Goal: Information Seeking & Learning: Check status

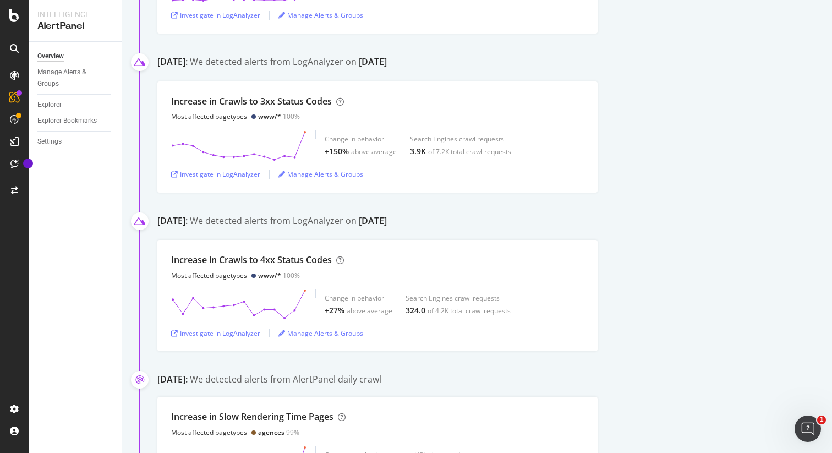
scroll to position [805, 0]
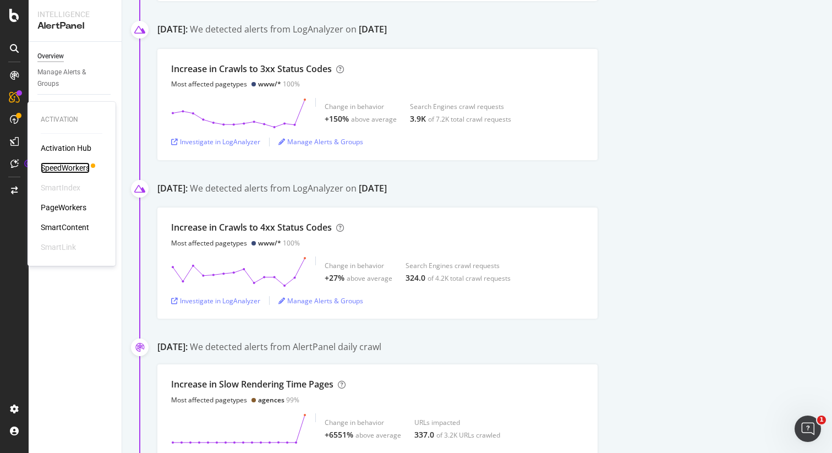
click at [74, 169] on div "SpeedWorkers" at bounding box center [65, 167] width 49 height 11
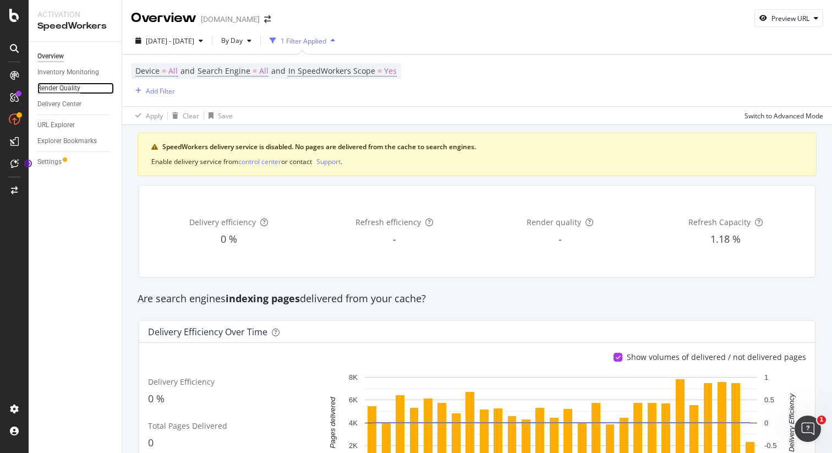
click at [76, 87] on div "Render Quality" at bounding box center [58, 89] width 43 height 12
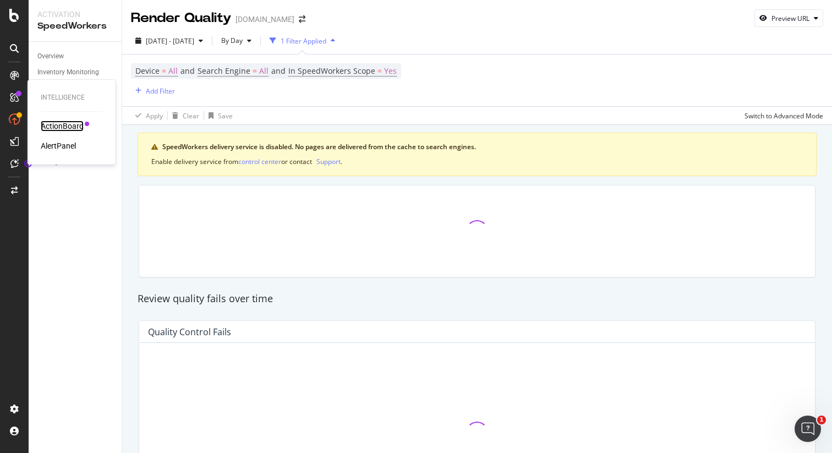
click at [65, 125] on div "ActionBoard" at bounding box center [62, 126] width 43 height 11
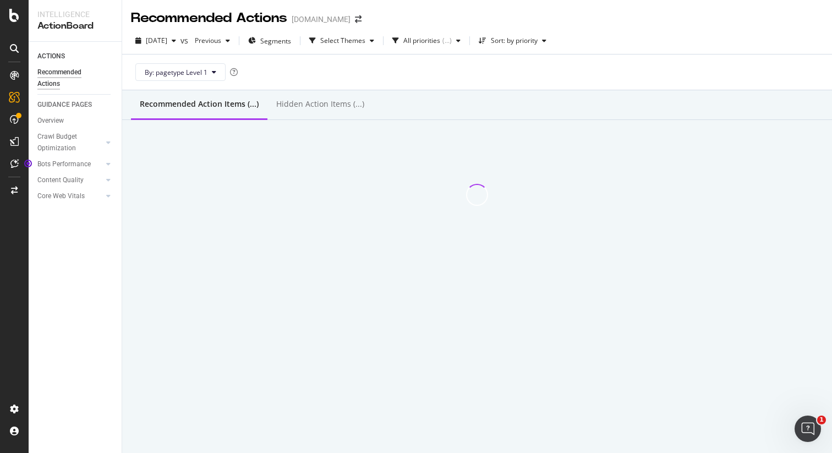
click at [210, 84] on div "By: pagetype Level 1" at bounding box center [477, 71] width 692 height 35
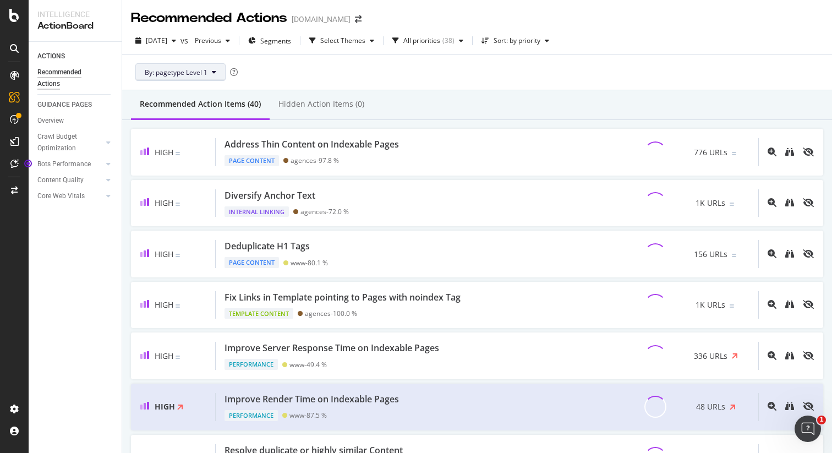
click at [209, 77] on button "By: pagetype Level 1" at bounding box center [180, 72] width 90 height 18
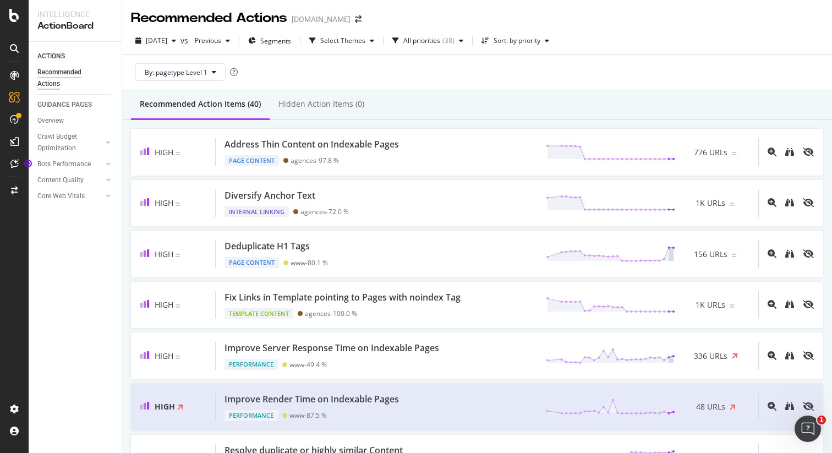
click at [411, 78] on div "By: pagetype Level 1" at bounding box center [477, 71] width 692 height 35
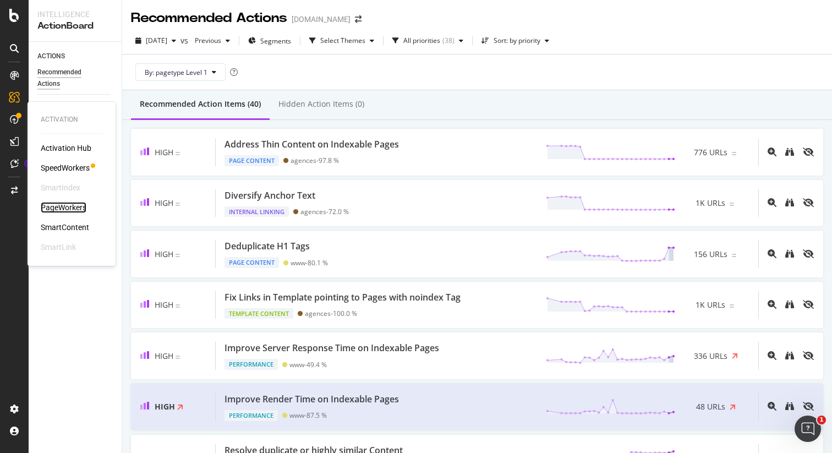
click at [75, 203] on div "PageWorkers" at bounding box center [64, 207] width 46 height 11
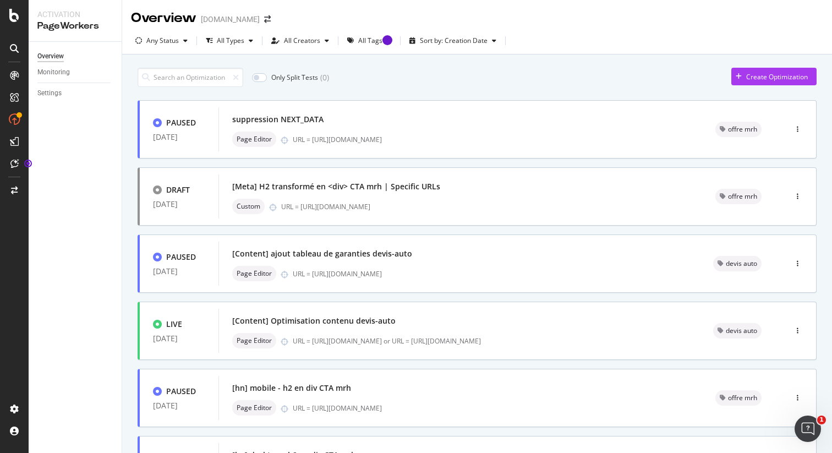
click at [128, 162] on div "Only Split Tests ( 0 ) Create Optimization PAUSED [DATE] suppression NEXT_DATA …" at bounding box center [477, 443] width 710 height 779
click at [247, 39] on div "button" at bounding box center [250, 40] width 13 height 7
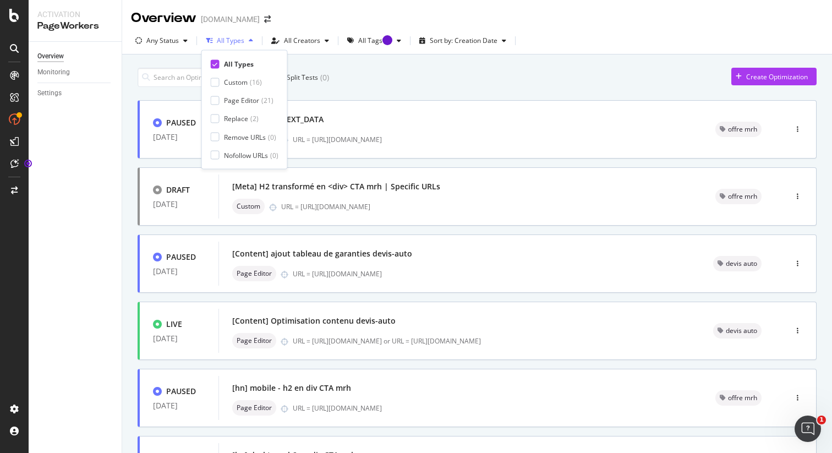
click at [230, 41] on div "All Types" at bounding box center [231, 40] width 28 height 7
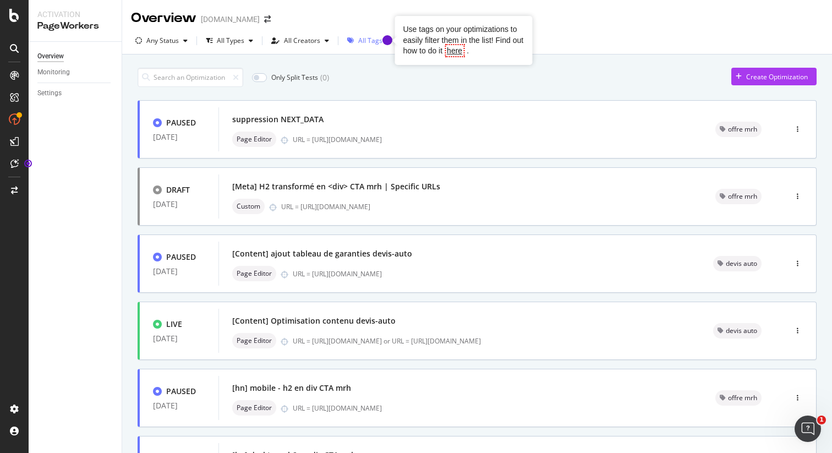
click at [382, 42] on div "Tooltip anchor" at bounding box center [387, 40] width 10 height 10
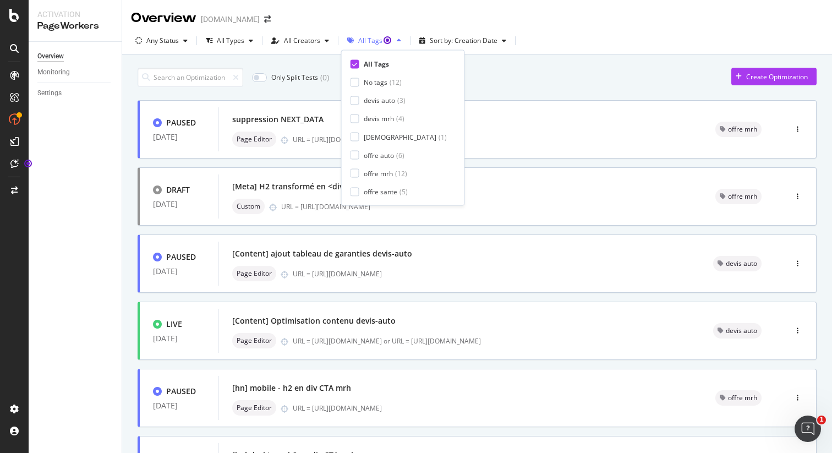
click at [370, 41] on div "All Tags" at bounding box center [375, 40] width 34 height 7
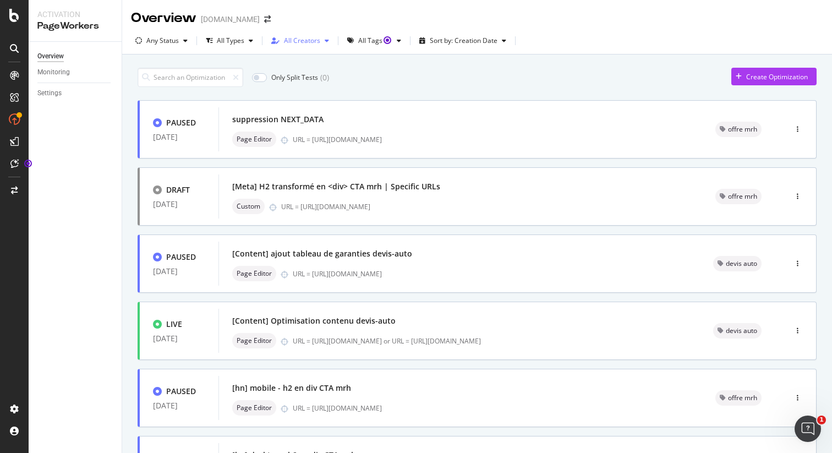
click at [312, 43] on div "All Creators" at bounding box center [302, 40] width 36 height 7
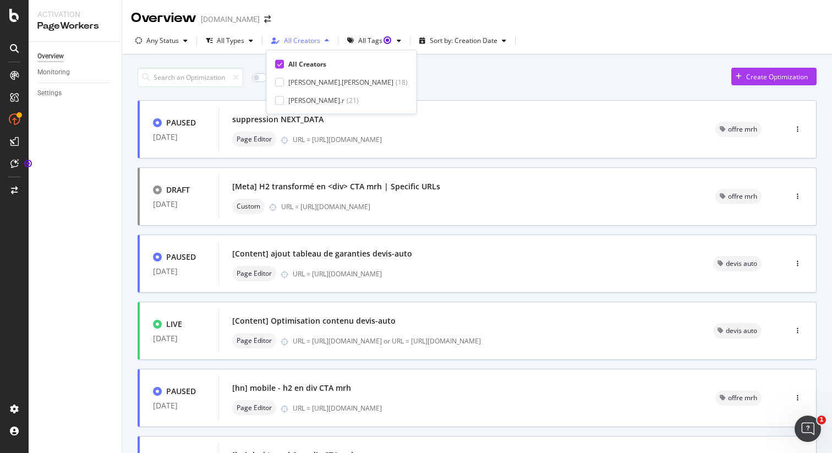
click at [312, 43] on div "All Creators" at bounding box center [302, 40] width 36 height 7
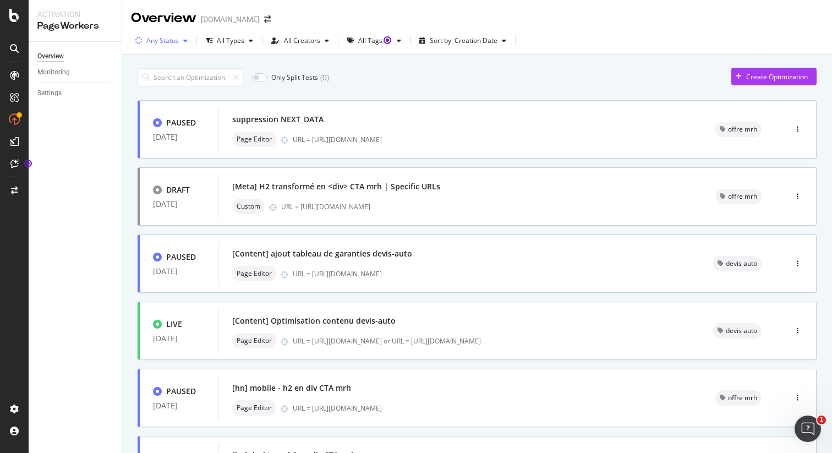
click at [163, 42] on div "Any Status" at bounding box center [162, 40] width 32 height 7
click at [144, 80] on div at bounding box center [144, 82] width 9 height 9
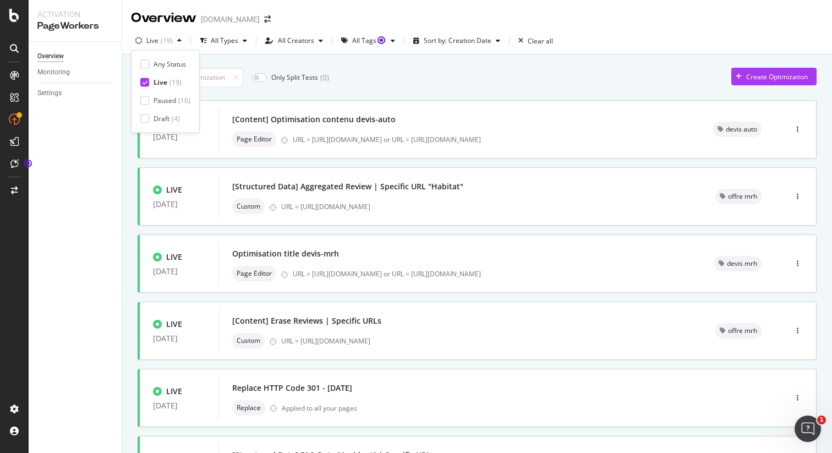
click at [123, 194] on div "Only Split Tests ( 0 ) Create Optimization LIVE [DATE] [Content] Optimisation c…" at bounding box center [477, 443] width 710 height 779
click at [127, 71] on div "Only Split Tests ( 0 ) Create Optimization LIVE [DATE] [Content] Optimisation c…" at bounding box center [477, 443] width 710 height 779
click at [405, 76] on div "Only Split Tests ( 0 ) Create Optimization" at bounding box center [477, 77] width 679 height 19
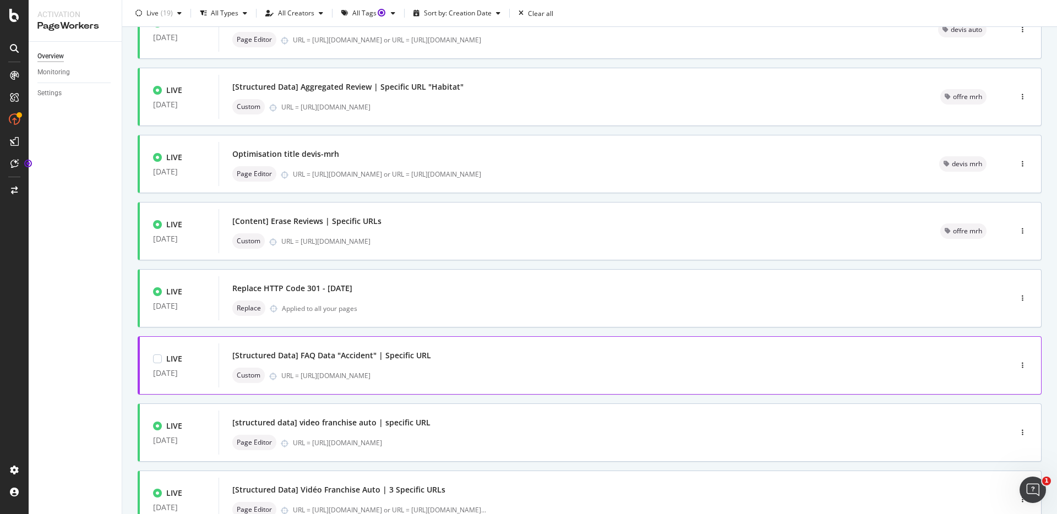
scroll to position [113, 0]
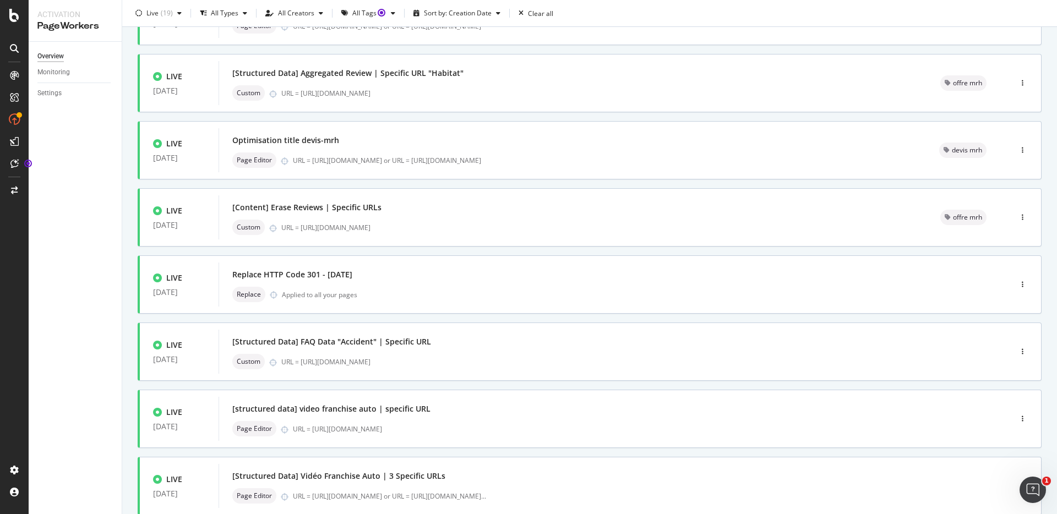
click at [127, 370] on div "Only Split Tests ( 0 ) Create Optimization LIVE [DATE] [Content] Optimisation c…" at bounding box center [589, 330] width 934 height 779
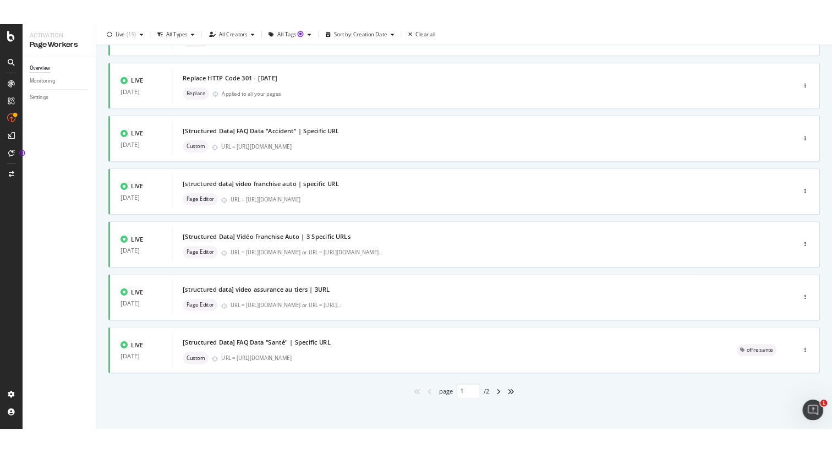
scroll to position [0, 0]
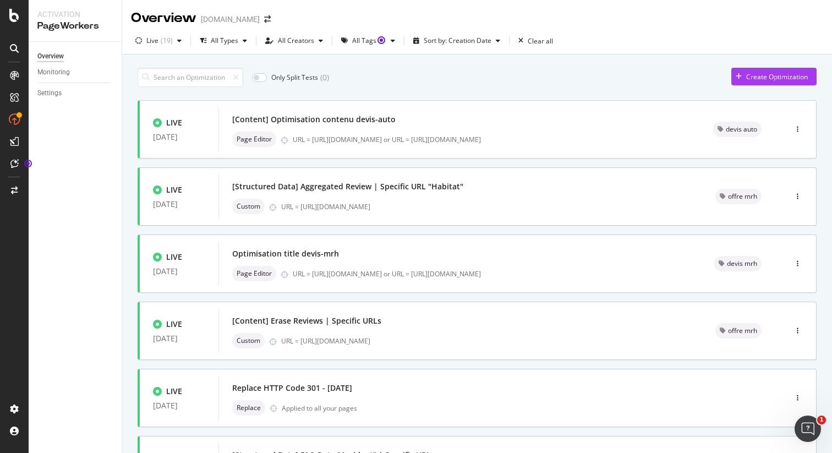
click at [129, 128] on div "Only Split Tests ( 0 ) Create Optimization LIVE [DATE] [Content] Optimisation c…" at bounding box center [477, 443] width 710 height 779
click at [130, 133] on div "Only Split Tests ( 0 ) Create Optimization LIVE [DATE] [Content] Optimisation c…" at bounding box center [477, 443] width 710 height 779
